Goal: Information Seeking & Learning: Learn about a topic

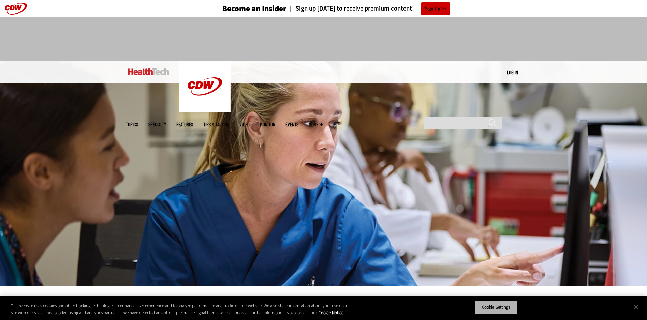
click at [502, 308] on button "Cookie Settings" at bounding box center [495, 307] width 43 height 14
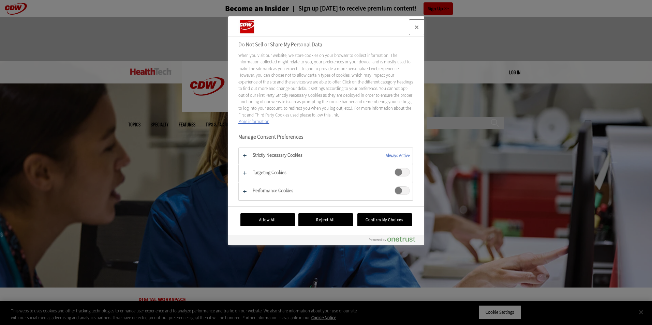
click at [418, 29] on button "Close" at bounding box center [416, 27] width 15 height 15
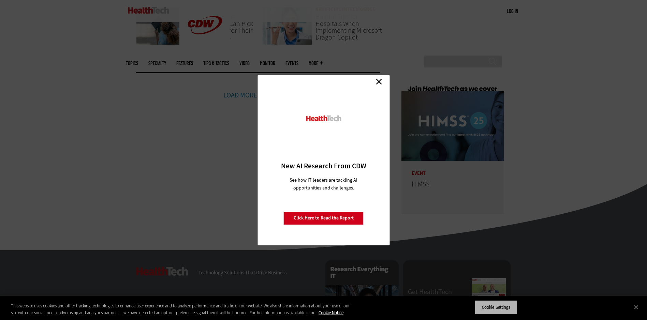
scroll to position [1604, 0]
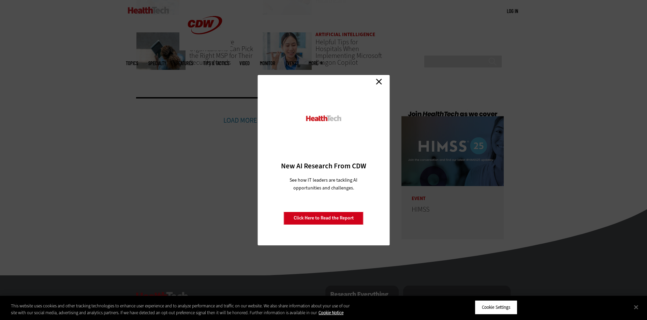
click at [378, 78] on link "Close" at bounding box center [379, 82] width 10 height 10
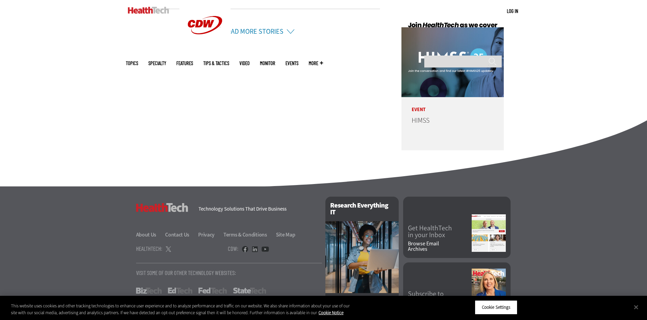
scroll to position [1724, 0]
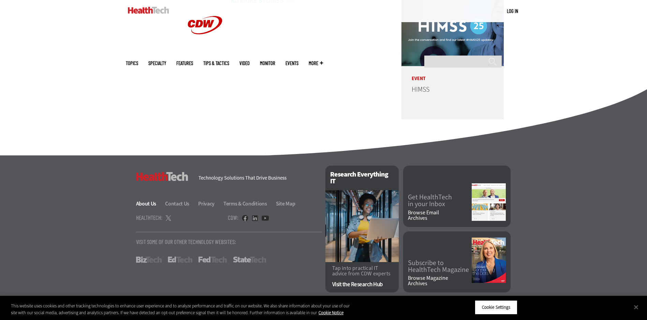
click at [150, 204] on link "About Us" at bounding box center [150, 203] width 28 height 7
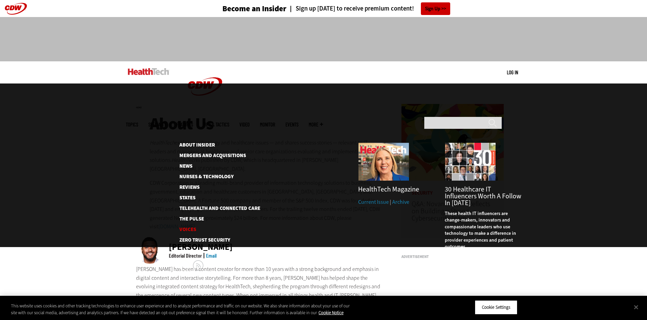
click at [192, 227] on link "Voices" at bounding box center [214, 229] width 70 height 5
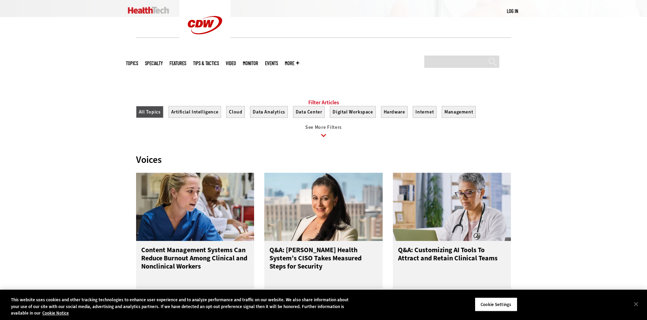
scroll to position [273, 0]
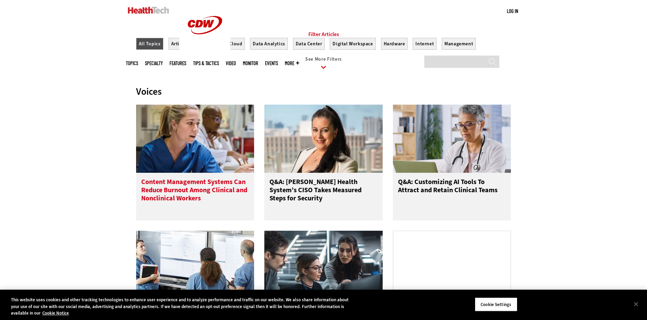
click at [201, 188] on h3 "Content Management Systems Can Reduce Burnout Among Clinical and Nonclinical Wo…" at bounding box center [195, 191] width 108 height 27
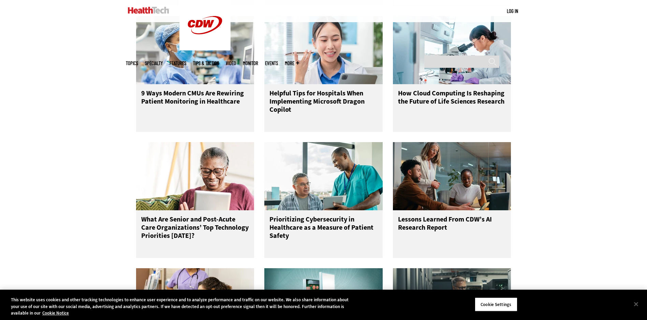
scroll to position [409, 0]
